Goal: Navigation & Orientation: Understand site structure

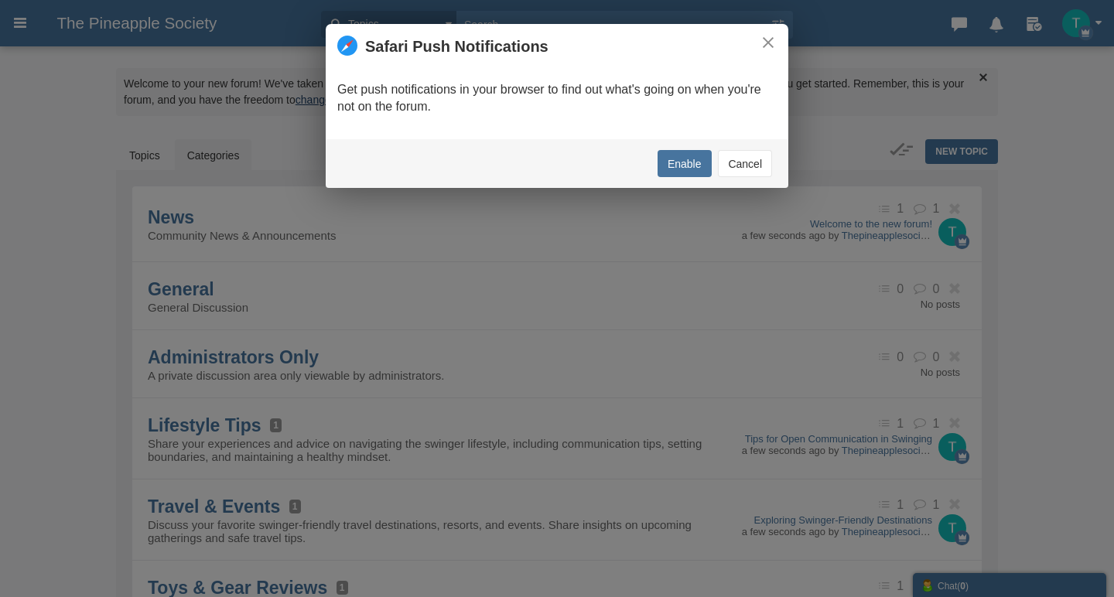
click at [742, 164] on button "Cancel" at bounding box center [745, 163] width 54 height 27
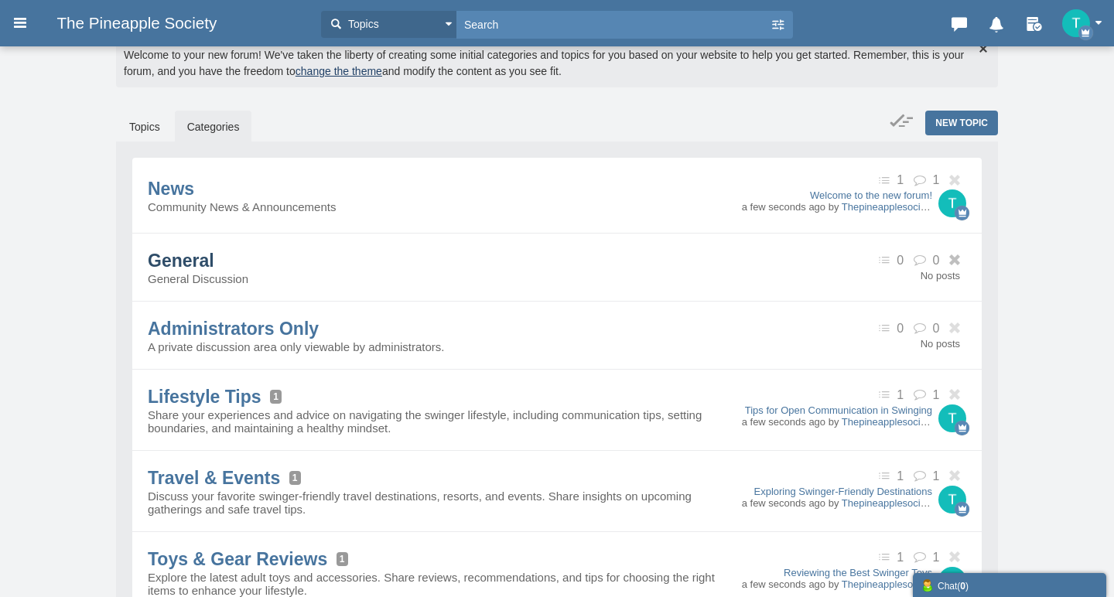
scroll to position [24, 0]
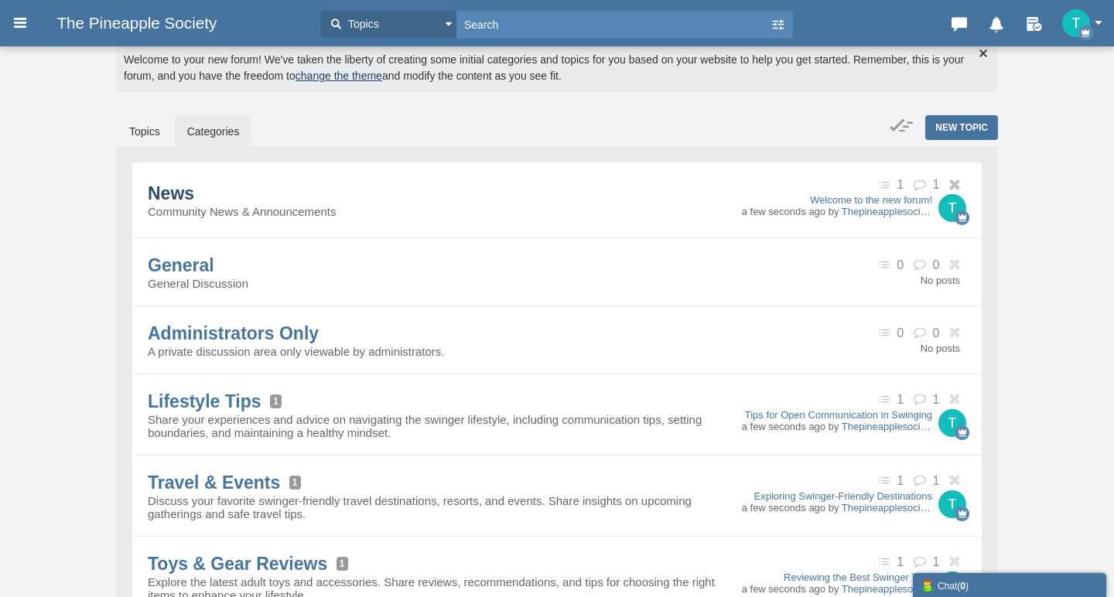
click at [194, 201] on span "News" at bounding box center [171, 193] width 46 height 20
click at [889, 184] on icon at bounding box center [886, 185] width 21 height 13
click at [887, 184] on icon at bounding box center [886, 185] width 21 height 13
click at [880, 186] on icon at bounding box center [886, 185] width 21 height 13
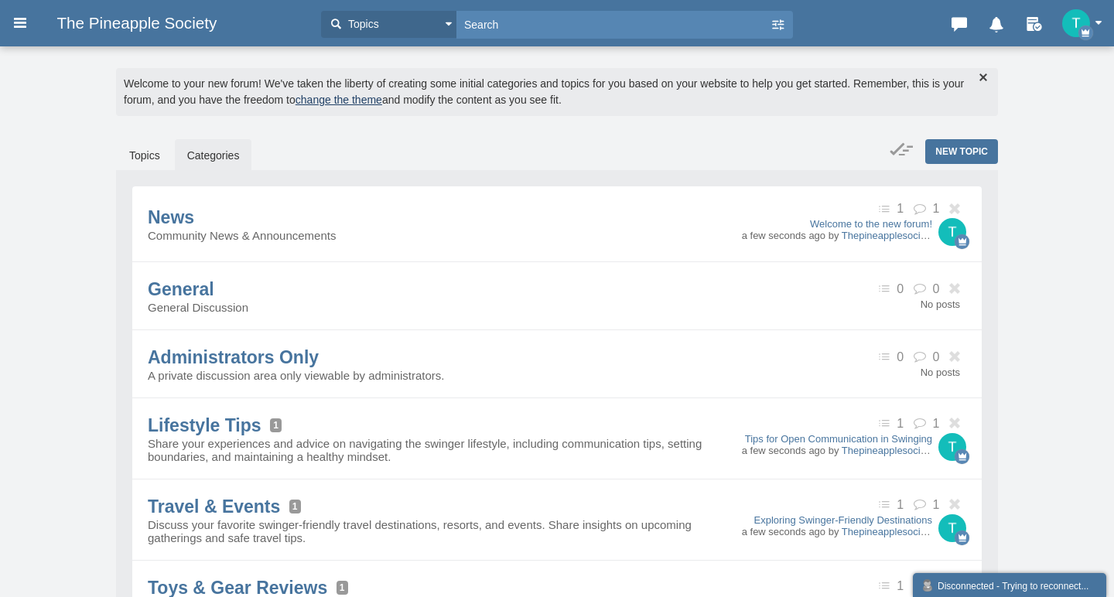
scroll to position [0, 0]
click at [19, 20] on icon at bounding box center [20, 23] width 17 height 28
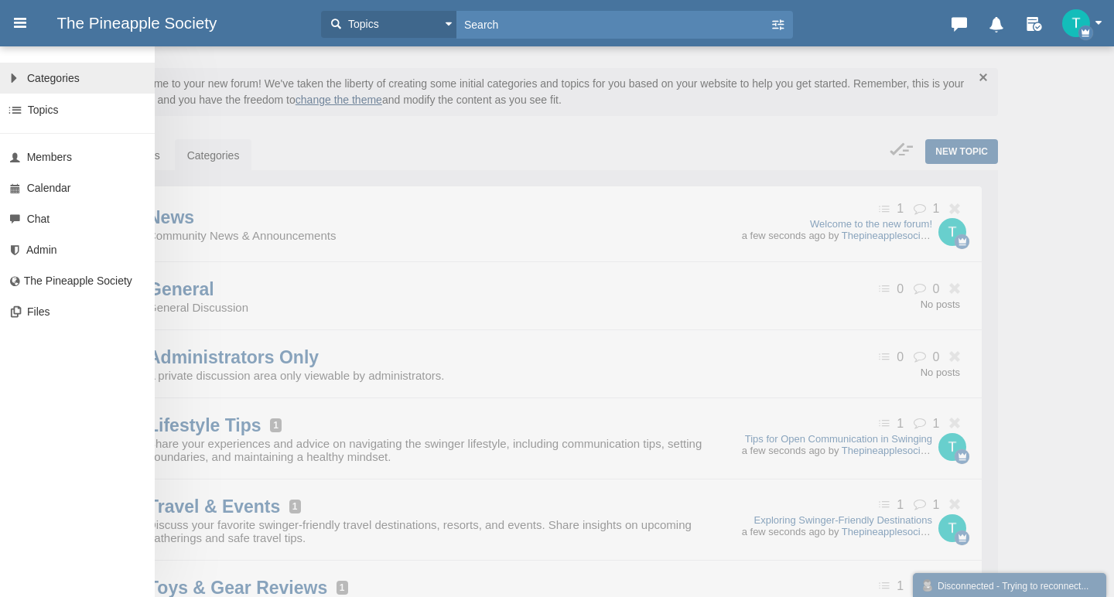
click at [46, 80] on span "Categories" at bounding box center [53, 78] width 53 height 12
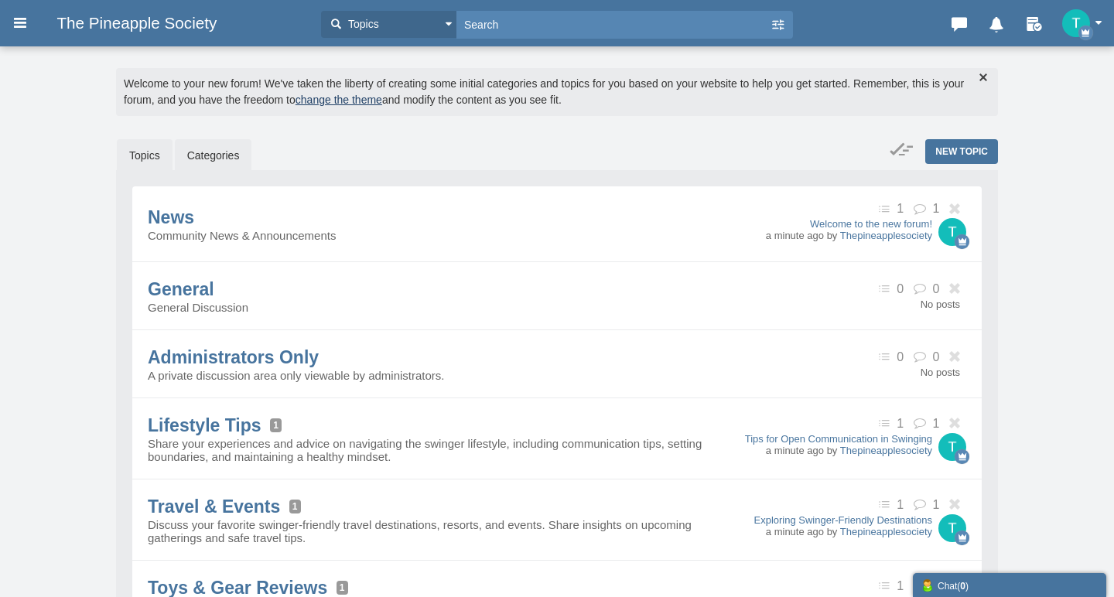
click at [145, 150] on link "Topics" at bounding box center [145, 155] width 56 height 32
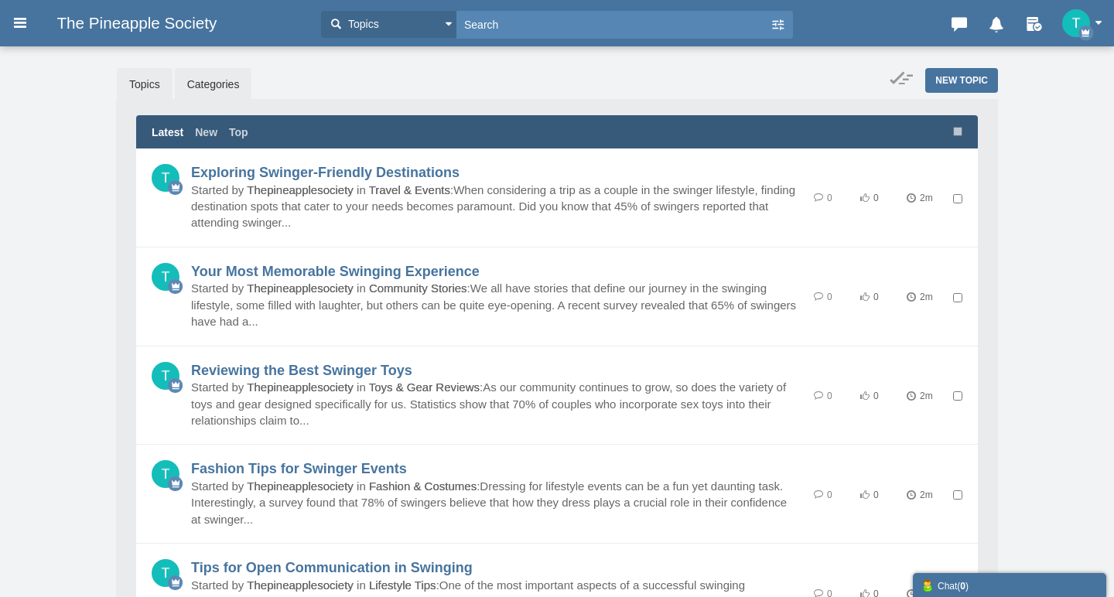
click at [202, 76] on link "Categories" at bounding box center [213, 84] width 77 height 32
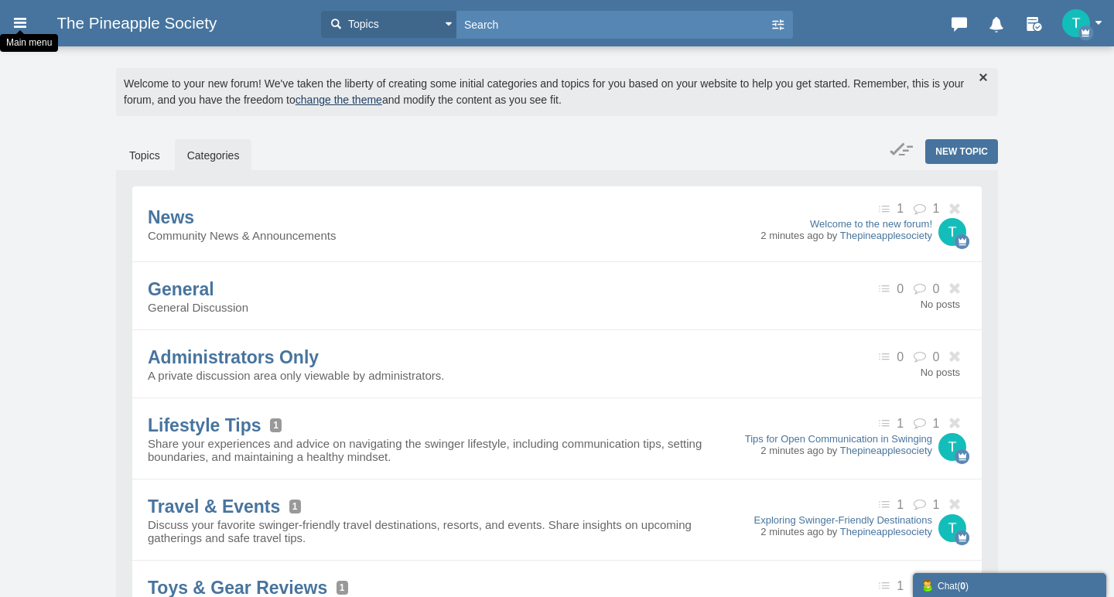
click at [17, 23] on icon at bounding box center [20, 23] width 17 height 28
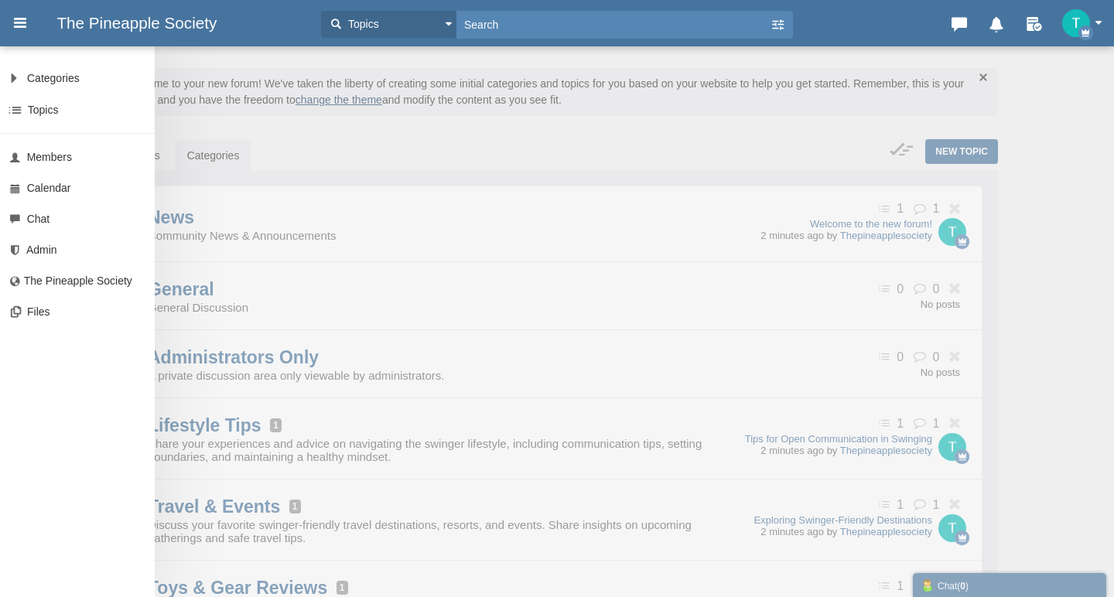
click at [418, 173] on div "Categories All Categories Categories News General Administrators Only Lifestyle…" at bounding box center [557, 298] width 1114 height 597
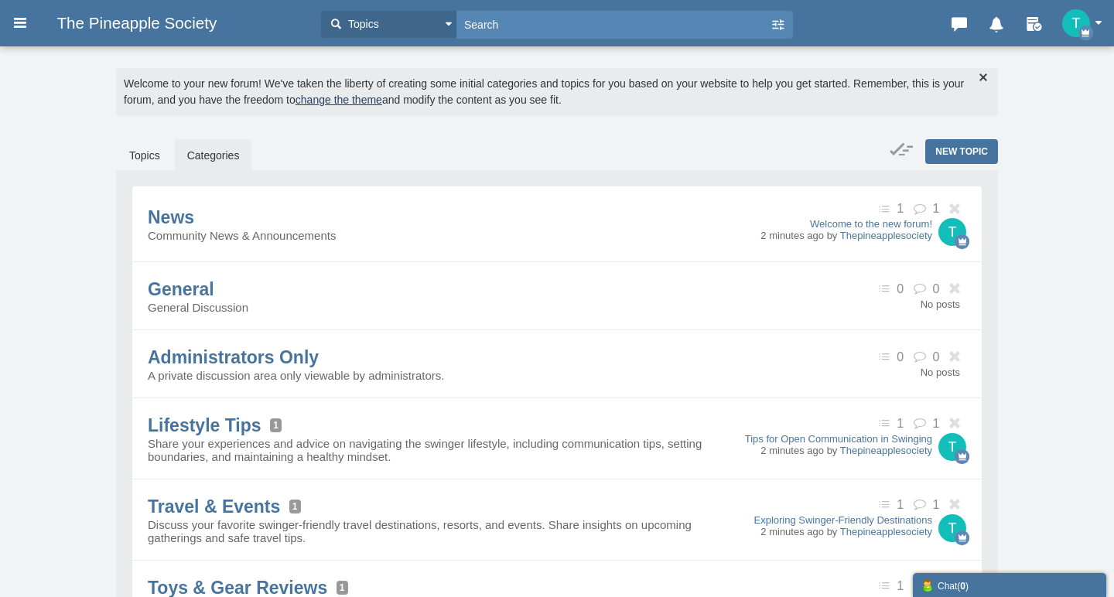
click at [371, 99] on link "change the theme" at bounding box center [339, 100] width 87 height 12
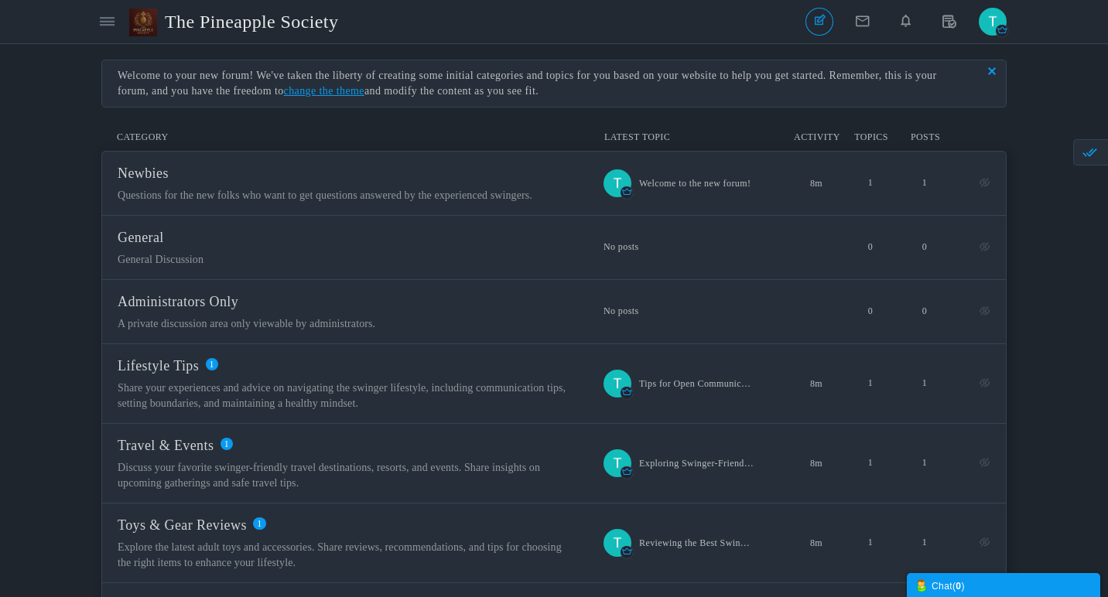
click at [993, 69] on button "button" at bounding box center [991, 70] width 15 height 15
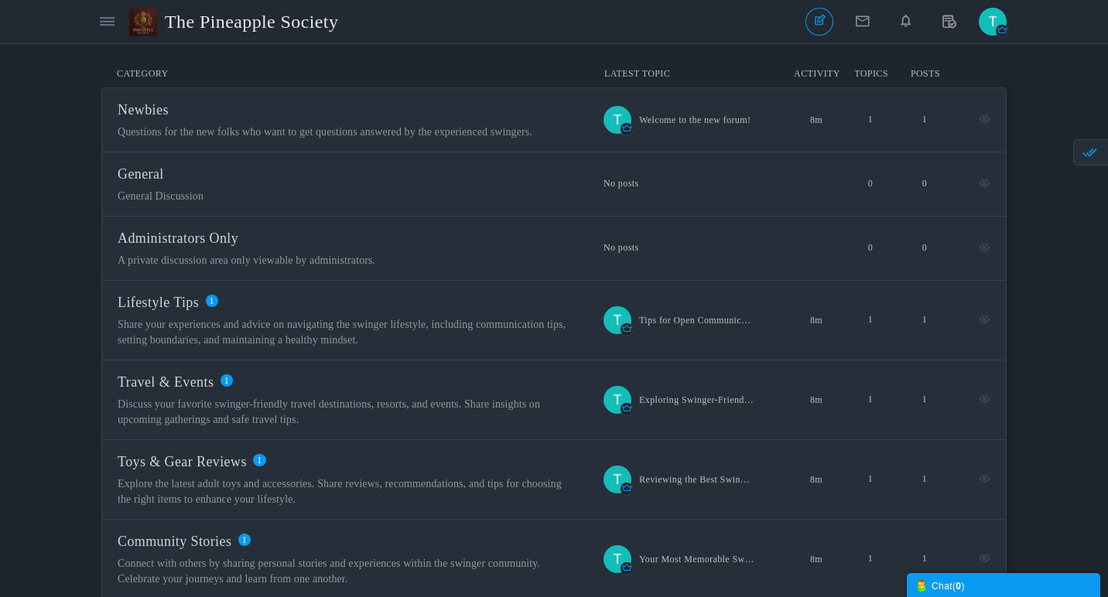
click at [996, 26] on img "button" at bounding box center [993, 22] width 28 height 28
click at [1029, 73] on div "Messages are turned off. Enable them to send or receive messages. Enable Messag…" at bounding box center [554, 372] width 1108 height 624
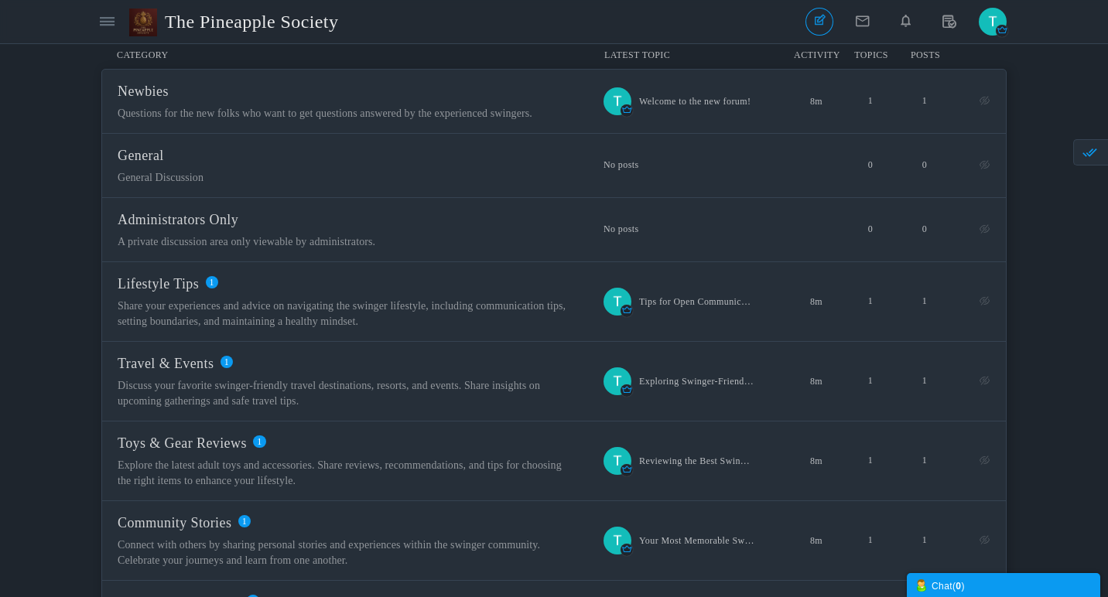
scroll to position [36, 0]
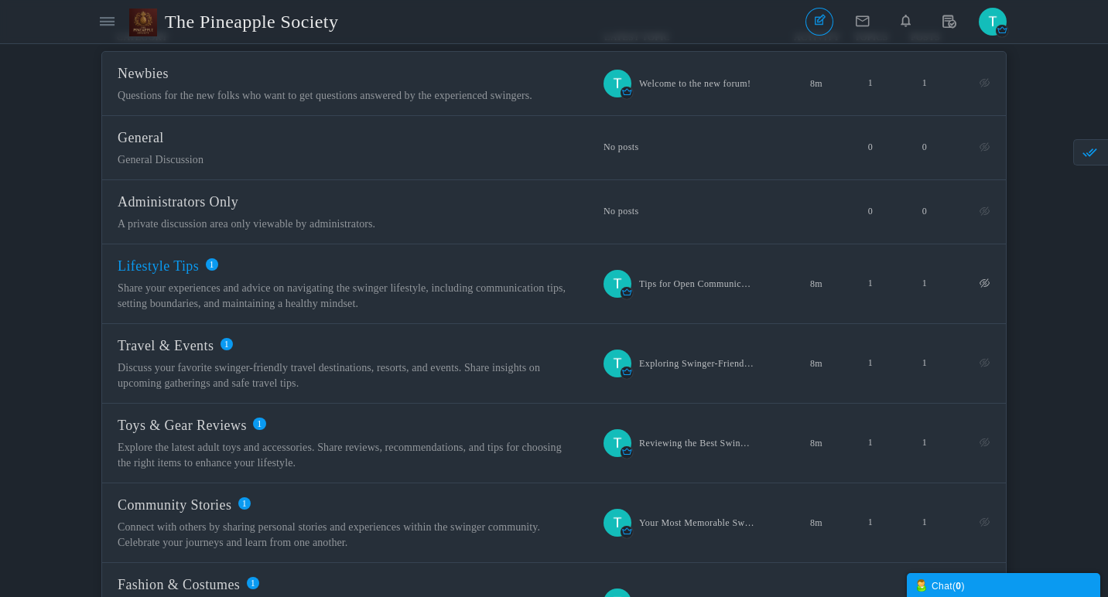
click at [199, 274] on span "Lifestyle Tips" at bounding box center [158, 265] width 81 height 15
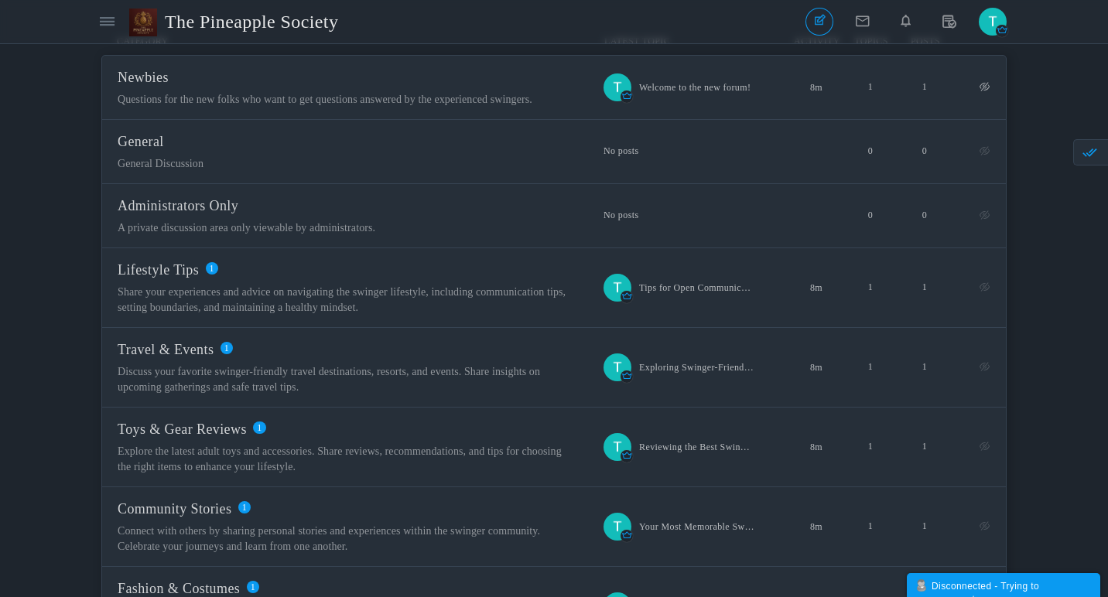
scroll to position [0, 0]
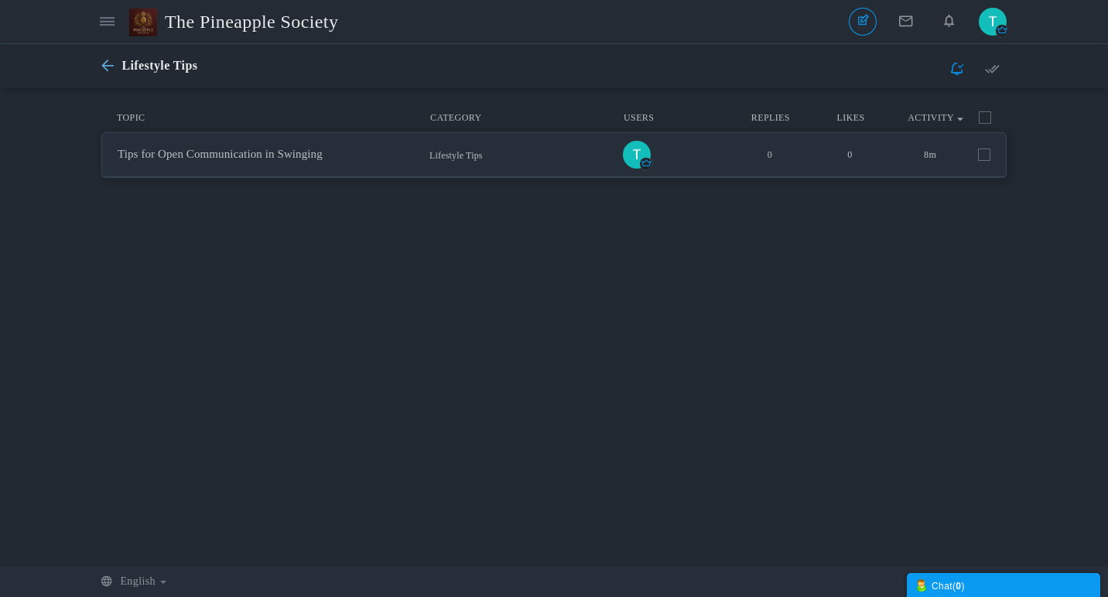
click at [107, 67] on icon at bounding box center [111, 66] width 20 height 13
